Goal: Task Accomplishment & Management: Manage account settings

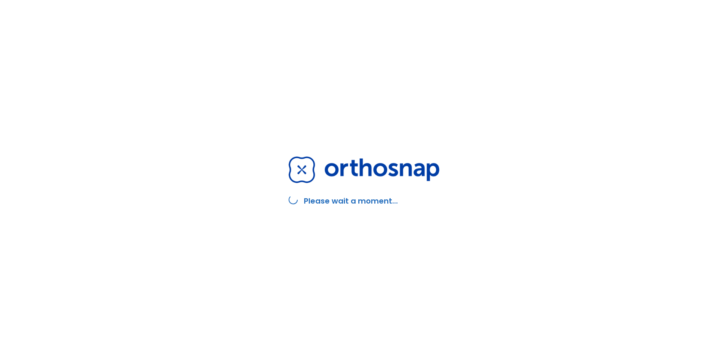
click at [318, 139] on div "Please wait a moment..." at bounding box center [363, 181] width 169 height 363
click at [217, 21] on div "Please wait a moment..." at bounding box center [364, 181] width 728 height 363
click at [218, 1] on div "Please wait a moment..." at bounding box center [364, 181] width 728 height 363
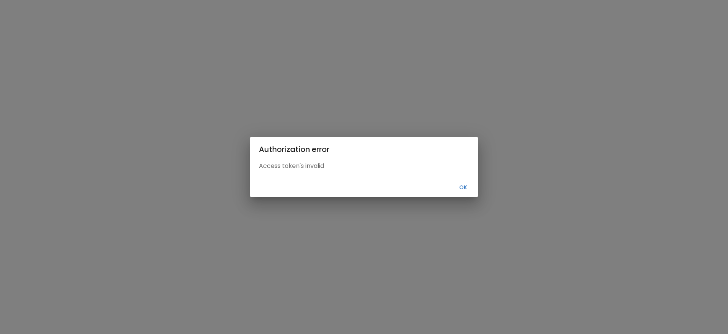
click at [465, 187] on button "Ok" at bounding box center [463, 187] width 24 height 13
